Goal: Task Accomplishment & Management: Use online tool/utility

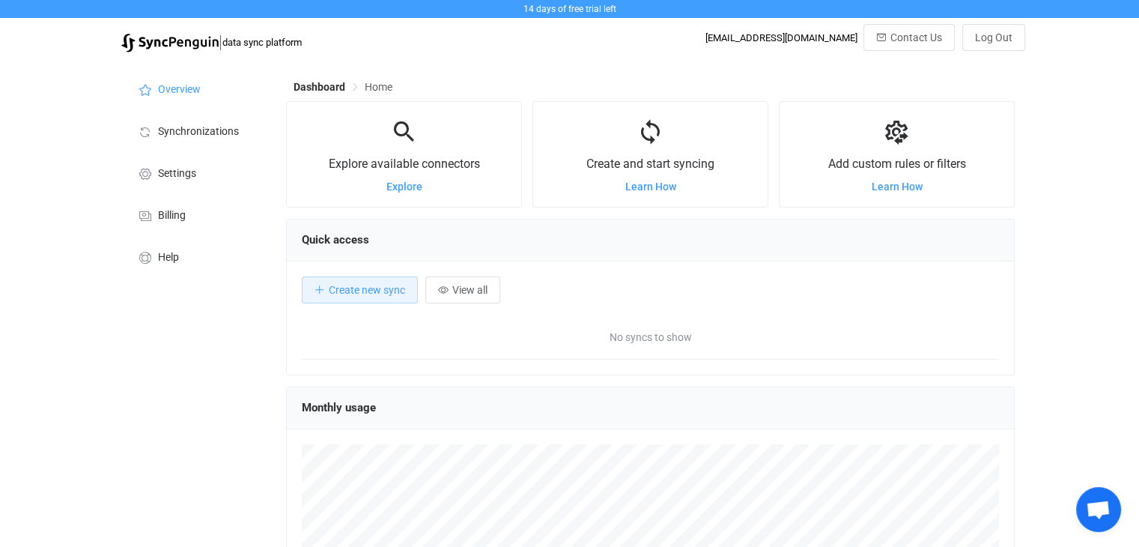
scroll to position [290, 728]
click at [372, 294] on span "Create new sync" at bounding box center [367, 290] width 76 height 12
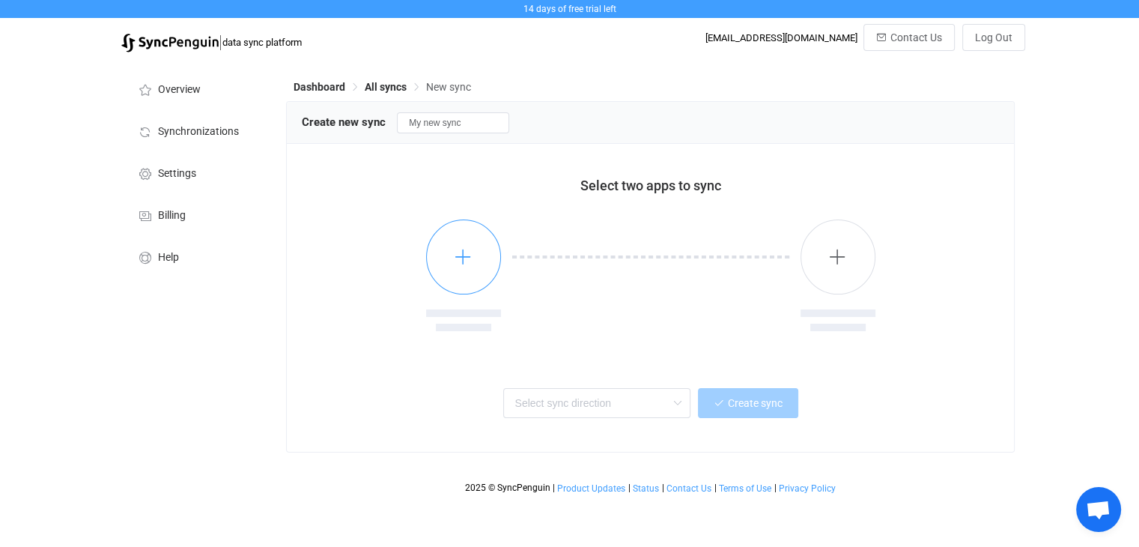
click at [495, 243] on button "button" at bounding box center [463, 257] width 75 height 75
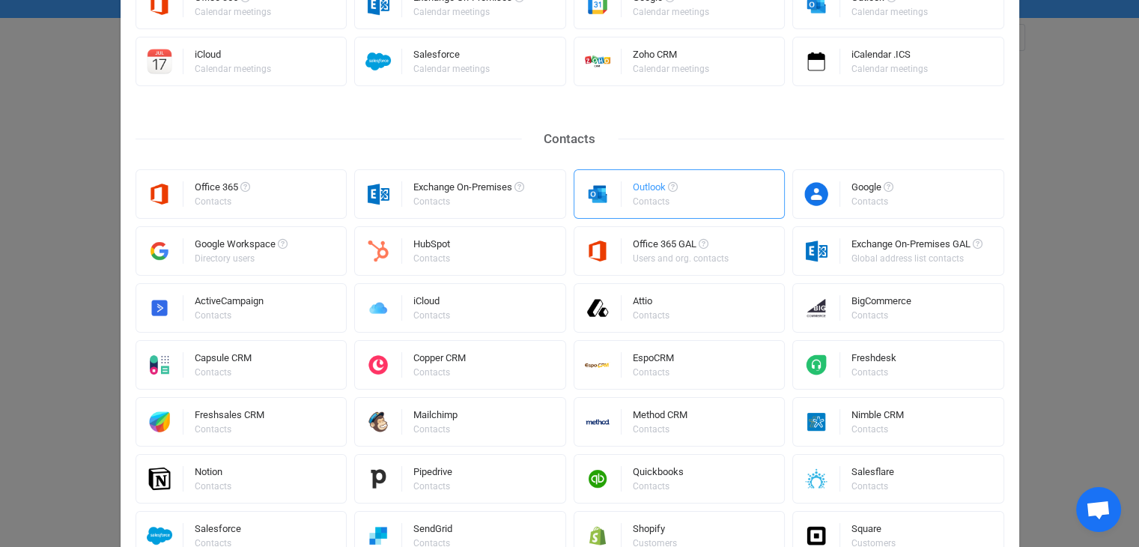
scroll to position [210, 0]
click at [491, 306] on div "iCloud Contacts" at bounding box center [460, 307] width 212 height 49
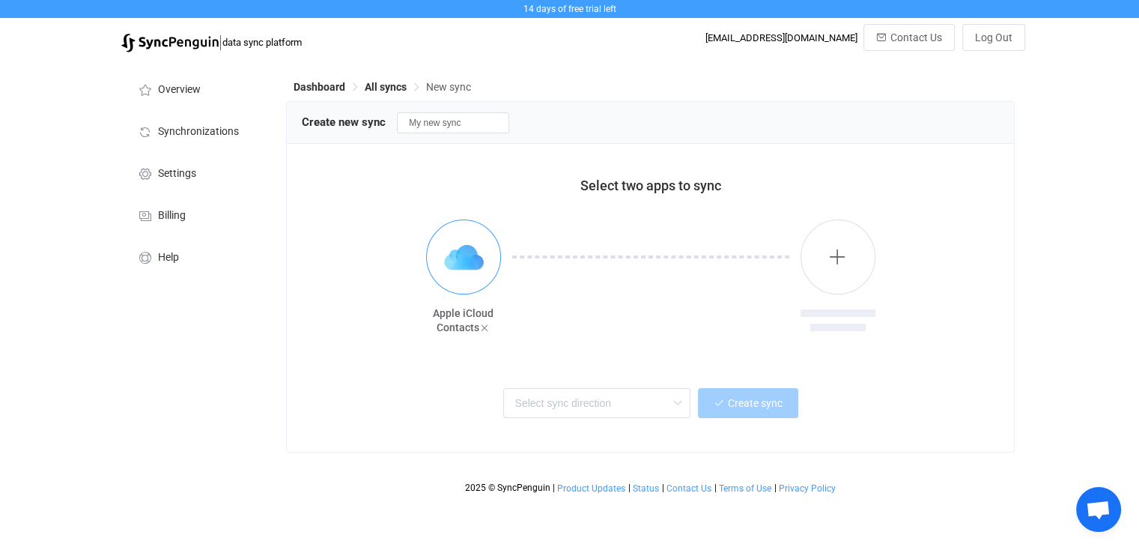
click at [469, 279] on img "button" at bounding box center [464, 257] width 56 height 56
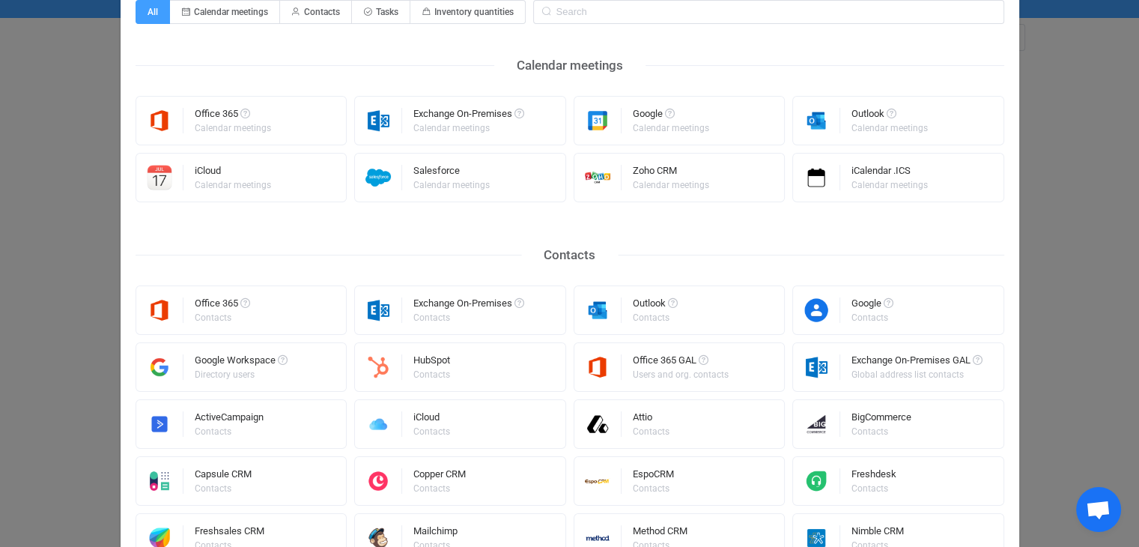
scroll to position [0, 0]
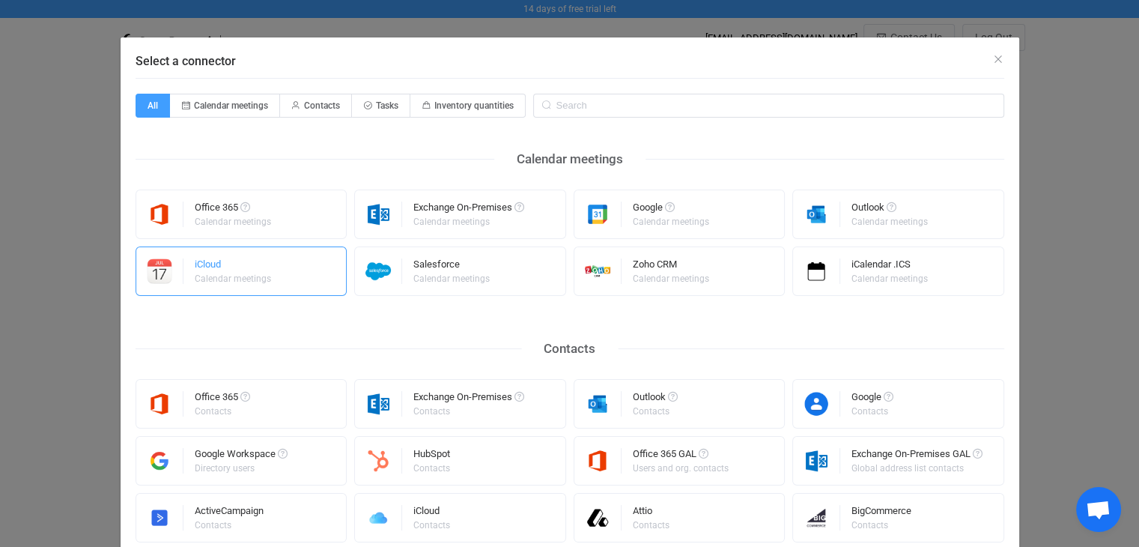
click at [195, 267] on div "iCloud" at bounding box center [234, 266] width 79 height 15
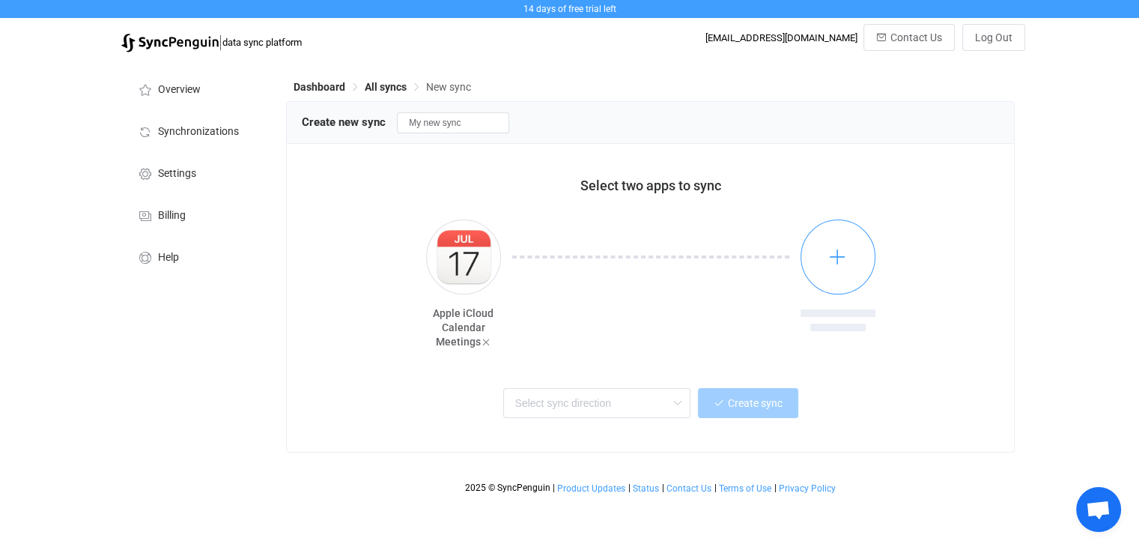
click at [818, 270] on button "button" at bounding box center [838, 257] width 75 height 75
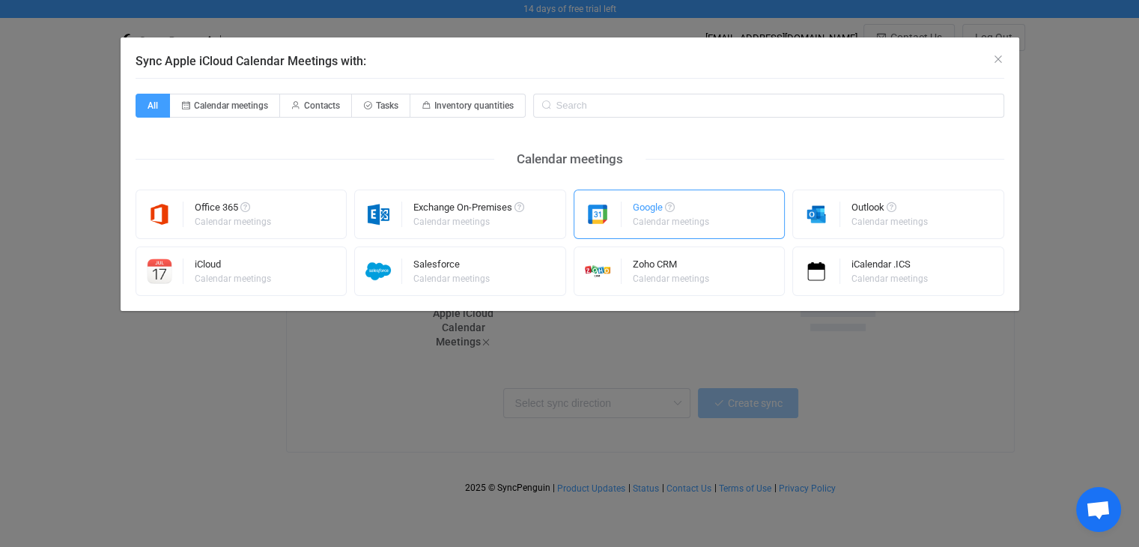
click at [683, 230] on div "Google Calendar meetings" at bounding box center [672, 214] width 79 height 39
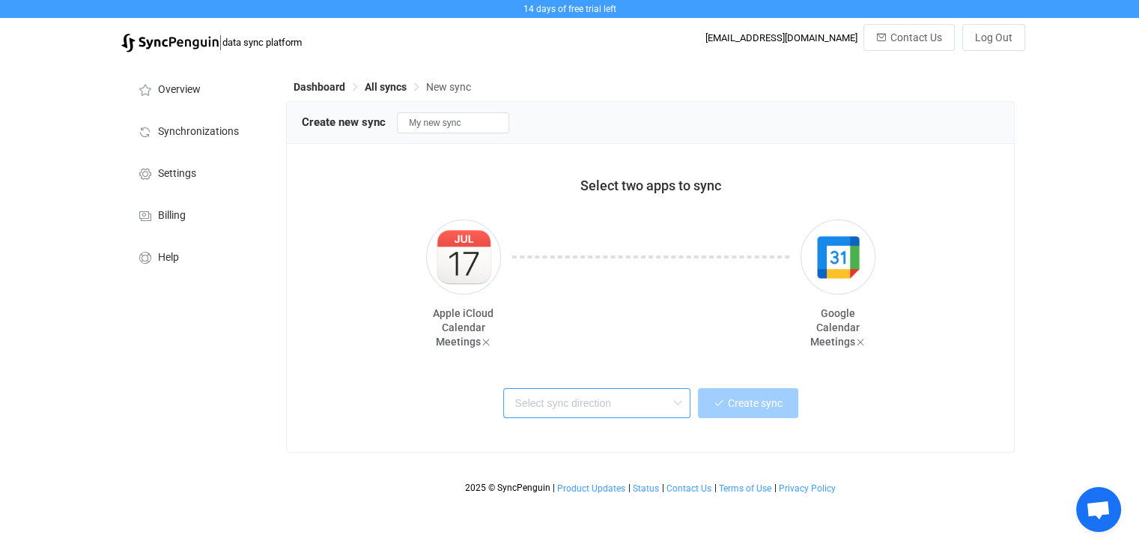
click at [629, 393] on input "text" at bounding box center [596, 403] width 187 height 30
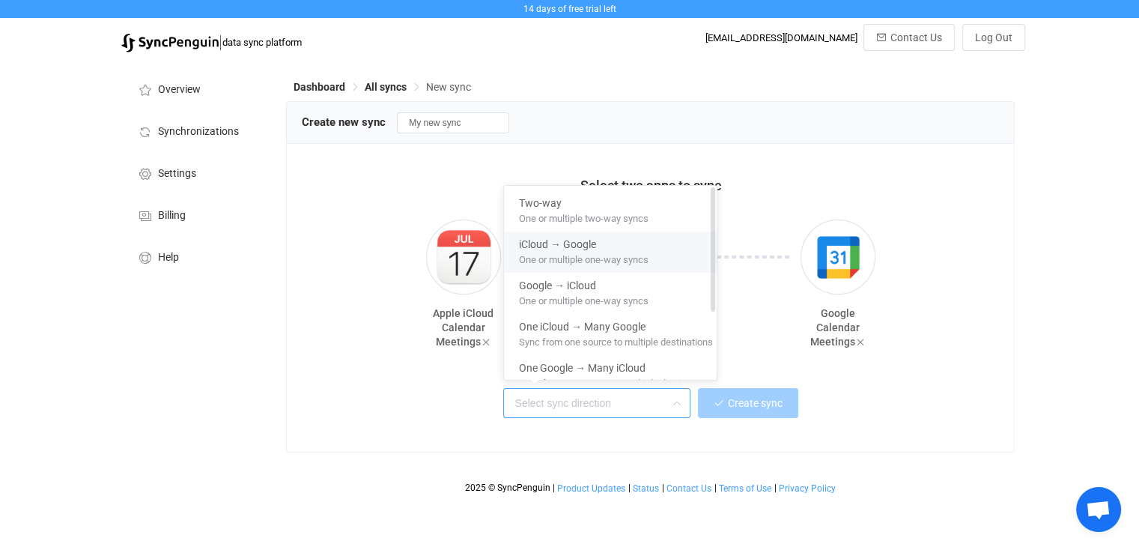
click at [588, 243] on span "iCloud → Google" at bounding box center [557, 241] width 77 height 17
type input "iCloud → Google"
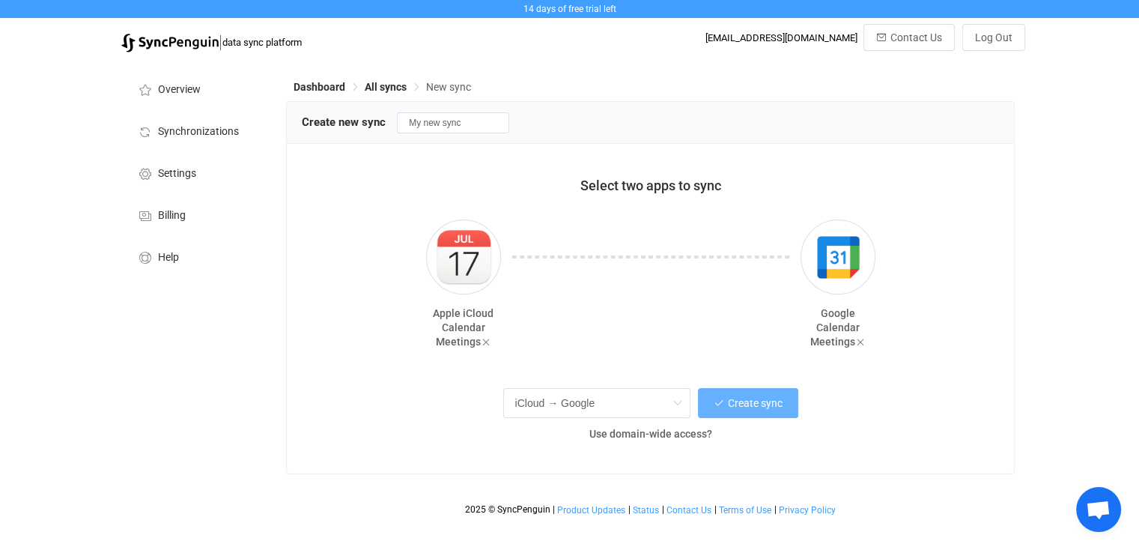
click at [728, 399] on span "Create sync" at bounding box center [755, 403] width 55 height 12
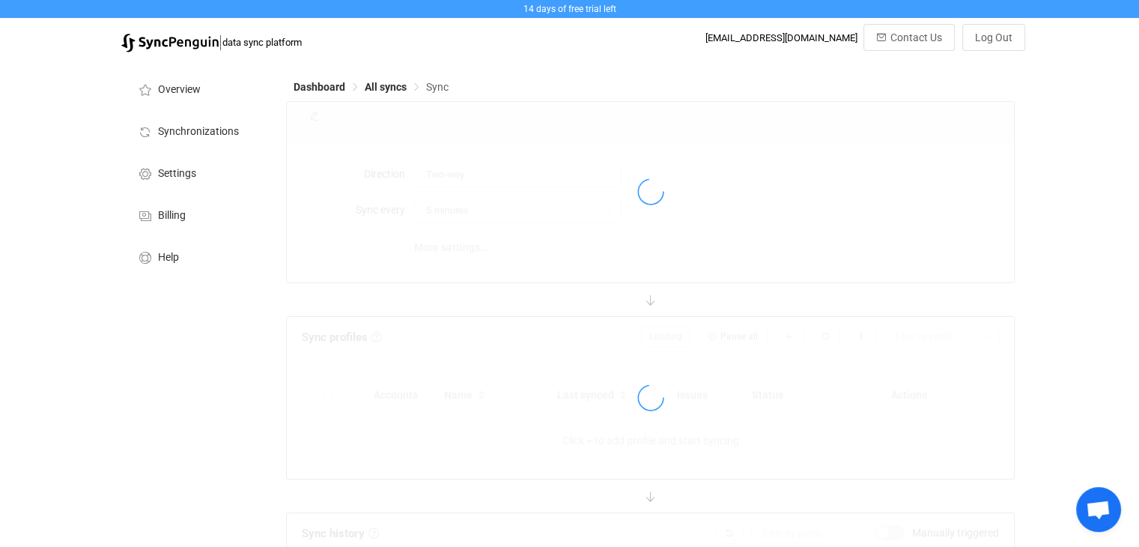
type input "iCloud → Google"
type input "10 minutes"
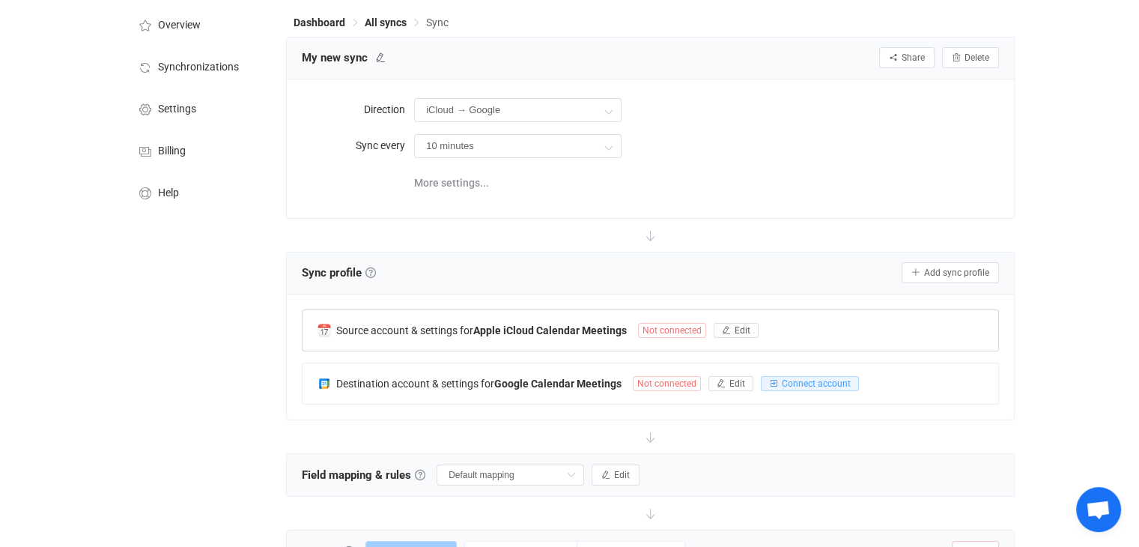
scroll to position [69, 0]
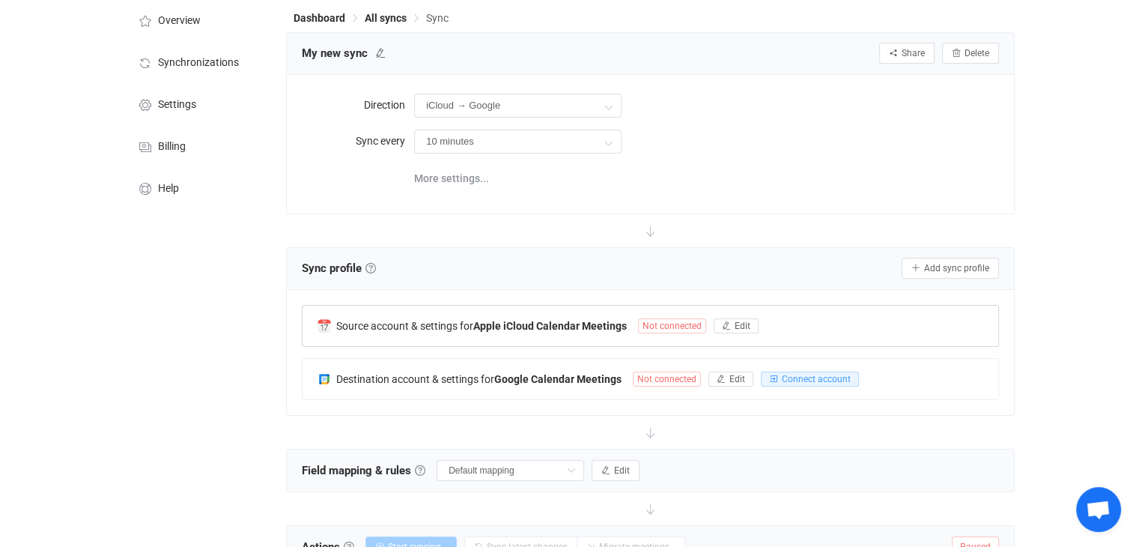
click at [683, 327] on span "Not connected" at bounding box center [672, 325] width 68 height 15
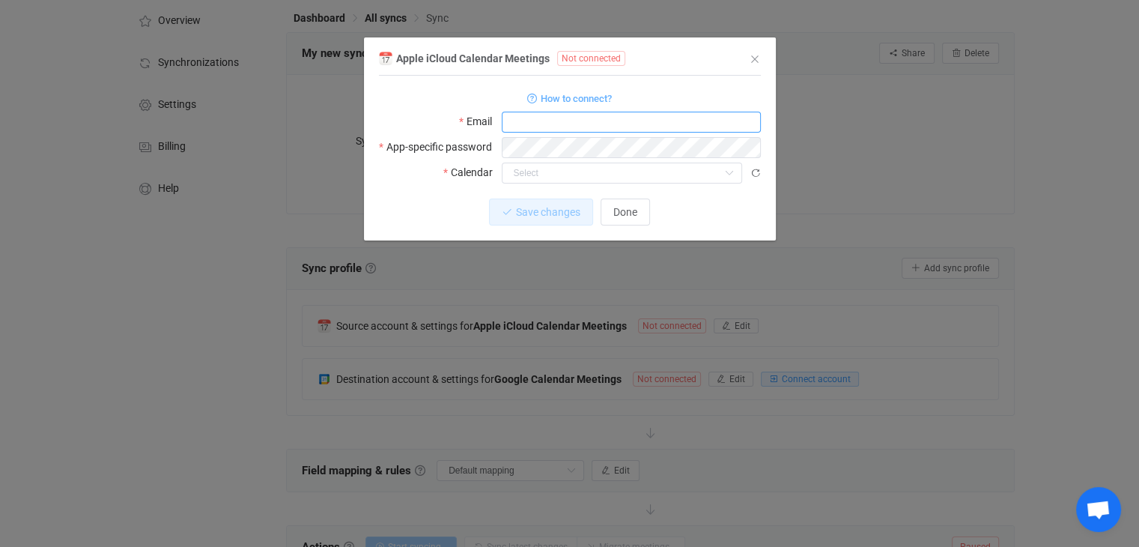
click at [545, 128] on input "dialog" at bounding box center [631, 122] width 259 height 21
type input "taniasantos173@icloud.com"
click at [572, 137] on div "dialog" at bounding box center [631, 147] width 259 height 22
click at [547, 94] on span "How to connect?" at bounding box center [576, 98] width 71 height 17
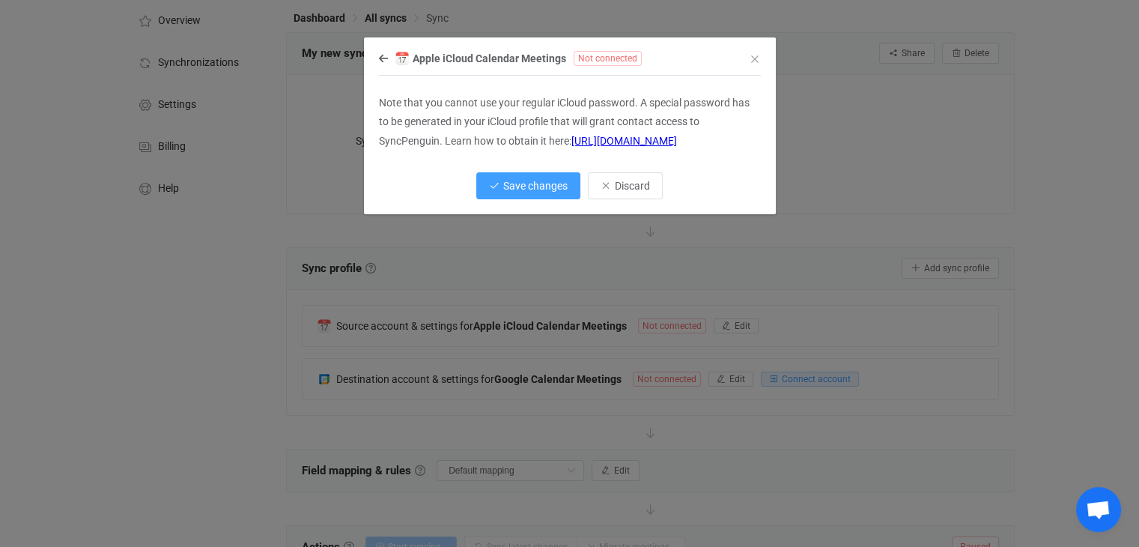
click at [509, 192] on span "Save changes" at bounding box center [535, 186] width 64 height 12
click at [651, 199] on div "Save changes Done" at bounding box center [570, 185] width 382 height 27
click at [627, 192] on span "Done" at bounding box center [626, 186] width 24 height 12
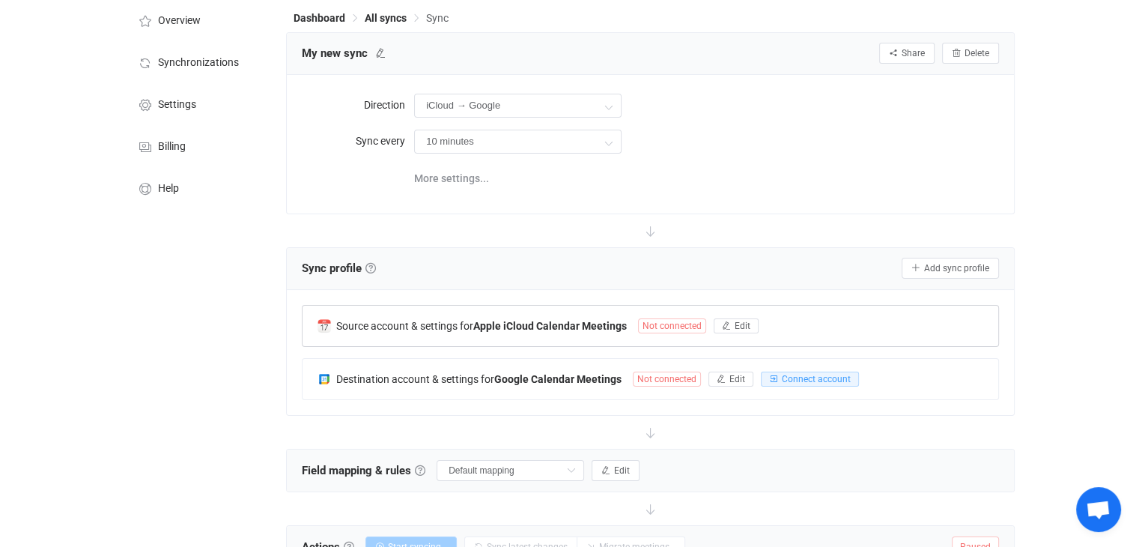
click at [673, 324] on span "Not connected" at bounding box center [672, 325] width 68 height 15
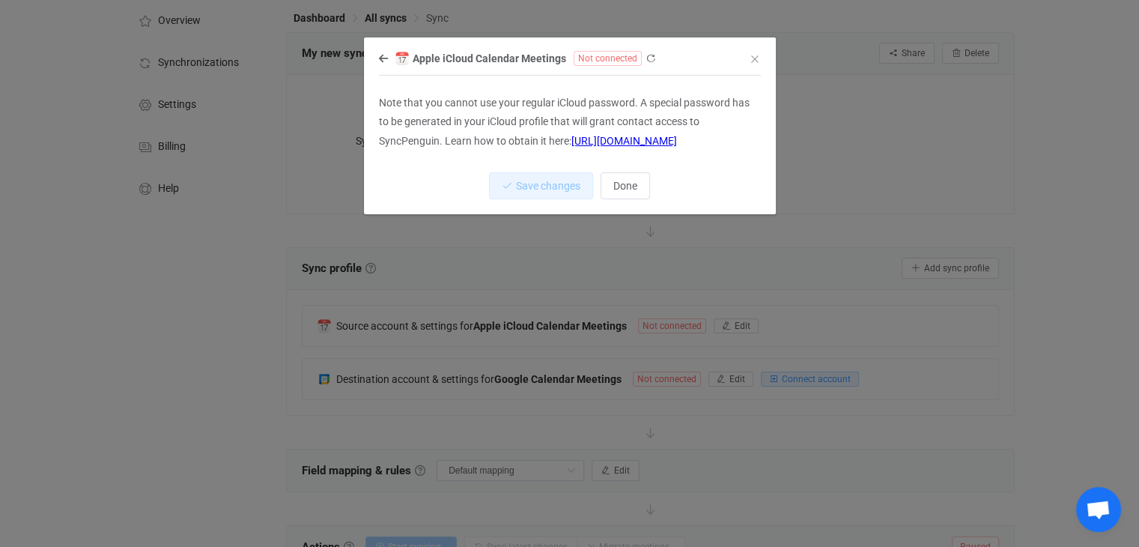
click at [605, 141] on link "https://support.apple.com/en-us/HT204397" at bounding box center [625, 141] width 106 height 12
